Goal: Find specific page/section: Find specific page/section

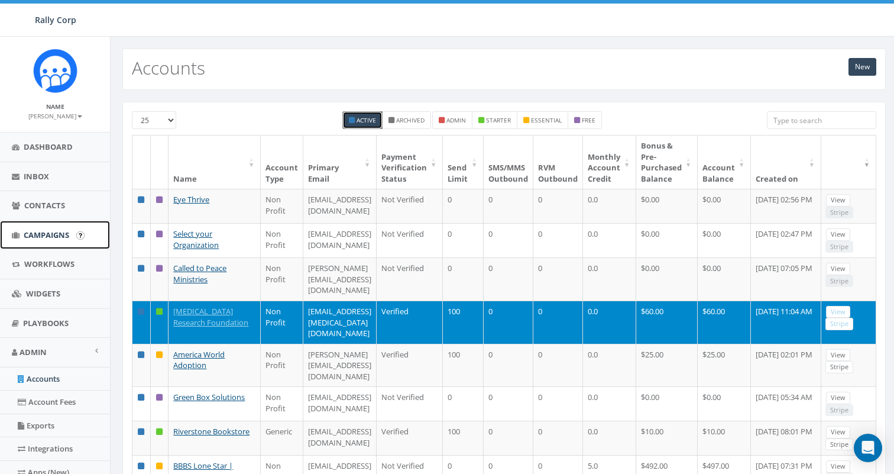
click at [30, 232] on span "Campaigns" at bounding box center [47, 234] width 46 height 11
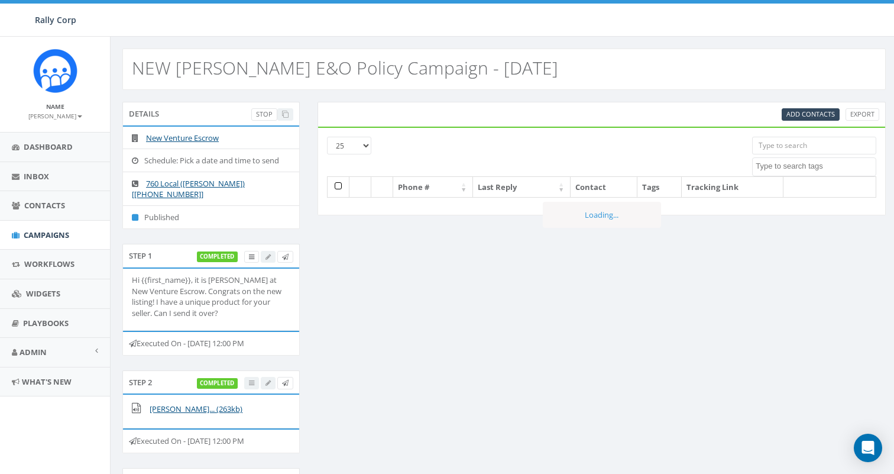
select select
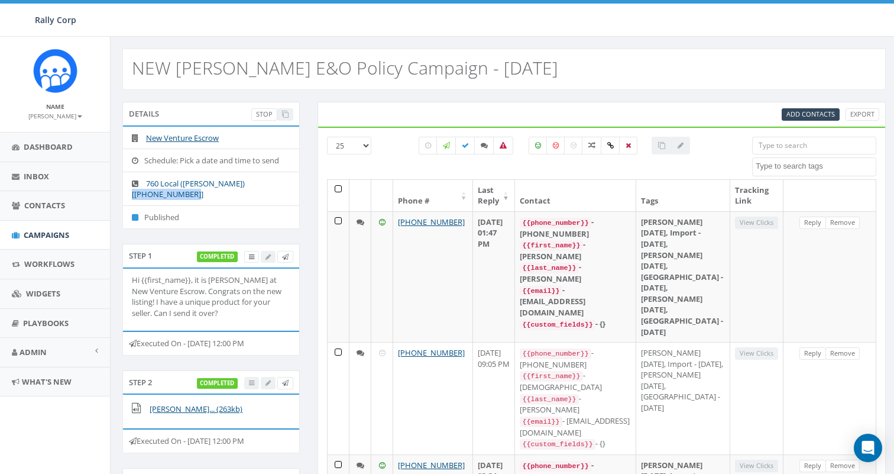
drag, startPoint x: 158, startPoint y: 194, endPoint x: 241, endPoint y: 180, distance: 84.6
click at [241, 180] on li "760 Local (Nathan Wood) [+1 760-539-9002]" at bounding box center [211, 188] width 176 height 34
copy link "+1 760-539-9002]"
click at [177, 138] on link "New Venture Escrow" at bounding box center [182, 137] width 73 height 11
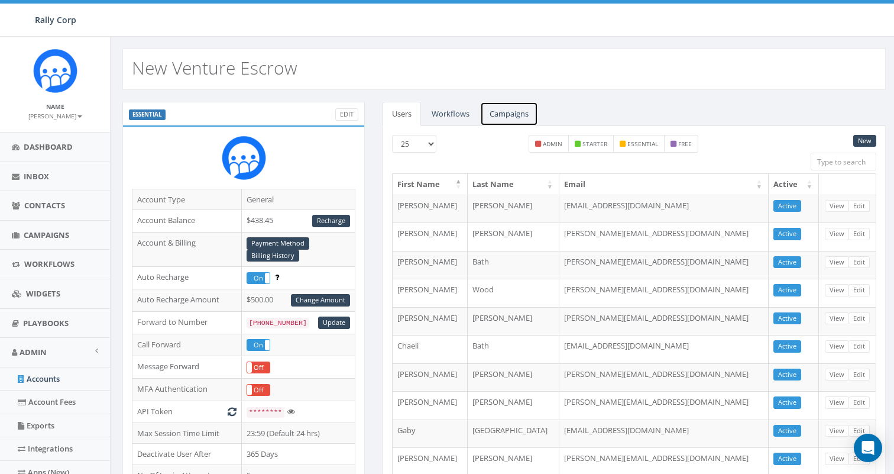
click at [507, 112] on link "Campaigns" at bounding box center [509, 114] width 58 height 24
